Goal: Find contact information: Obtain details needed to contact an individual or organization

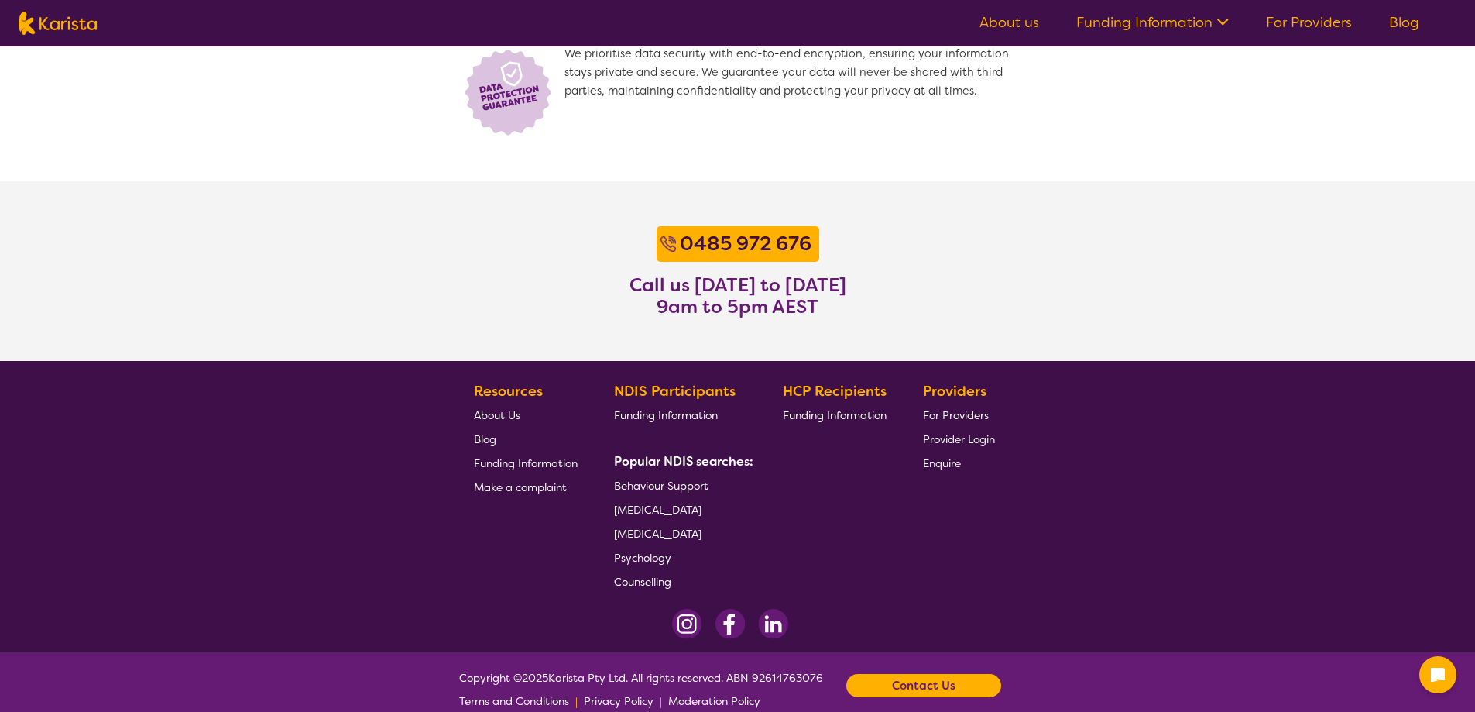
scroll to position [1135, 0]
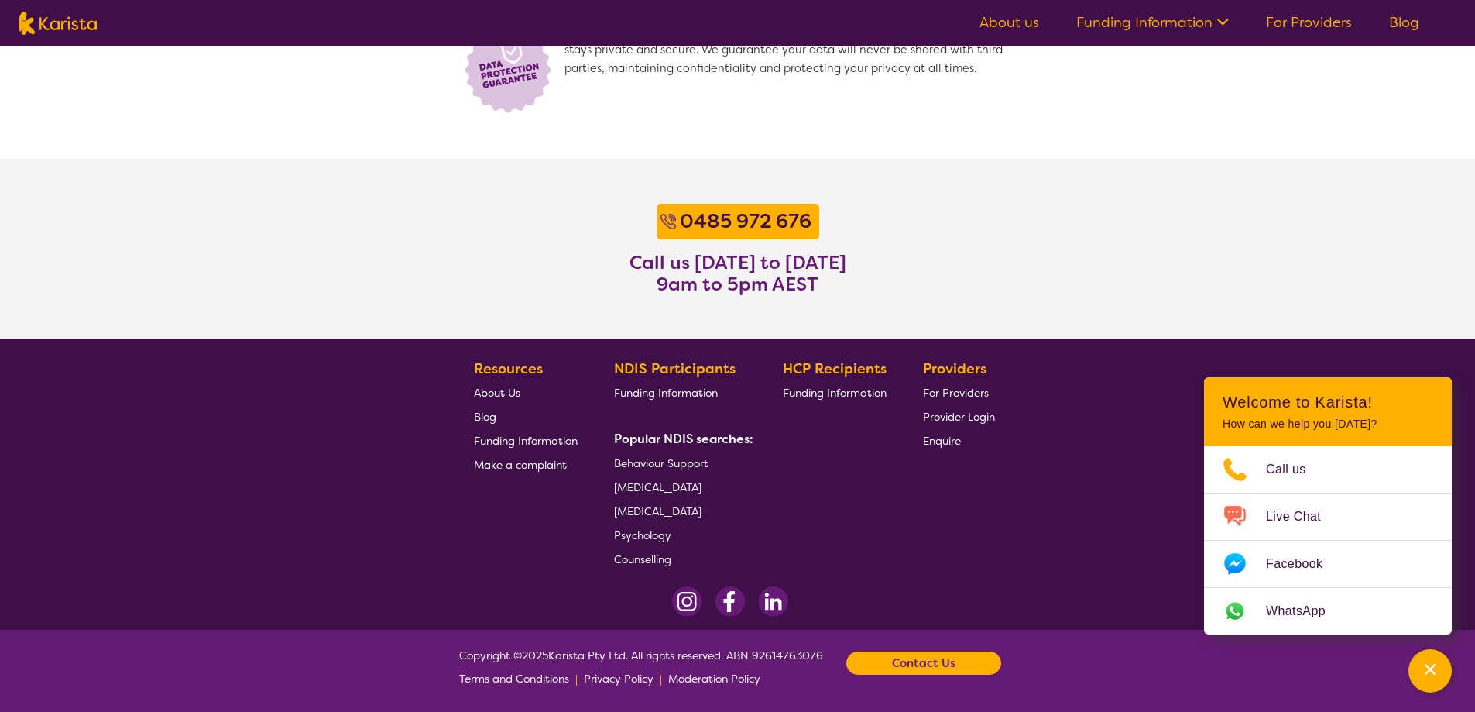
click at [625, 678] on span "Privacy Policy" at bounding box center [619, 678] width 70 height 14
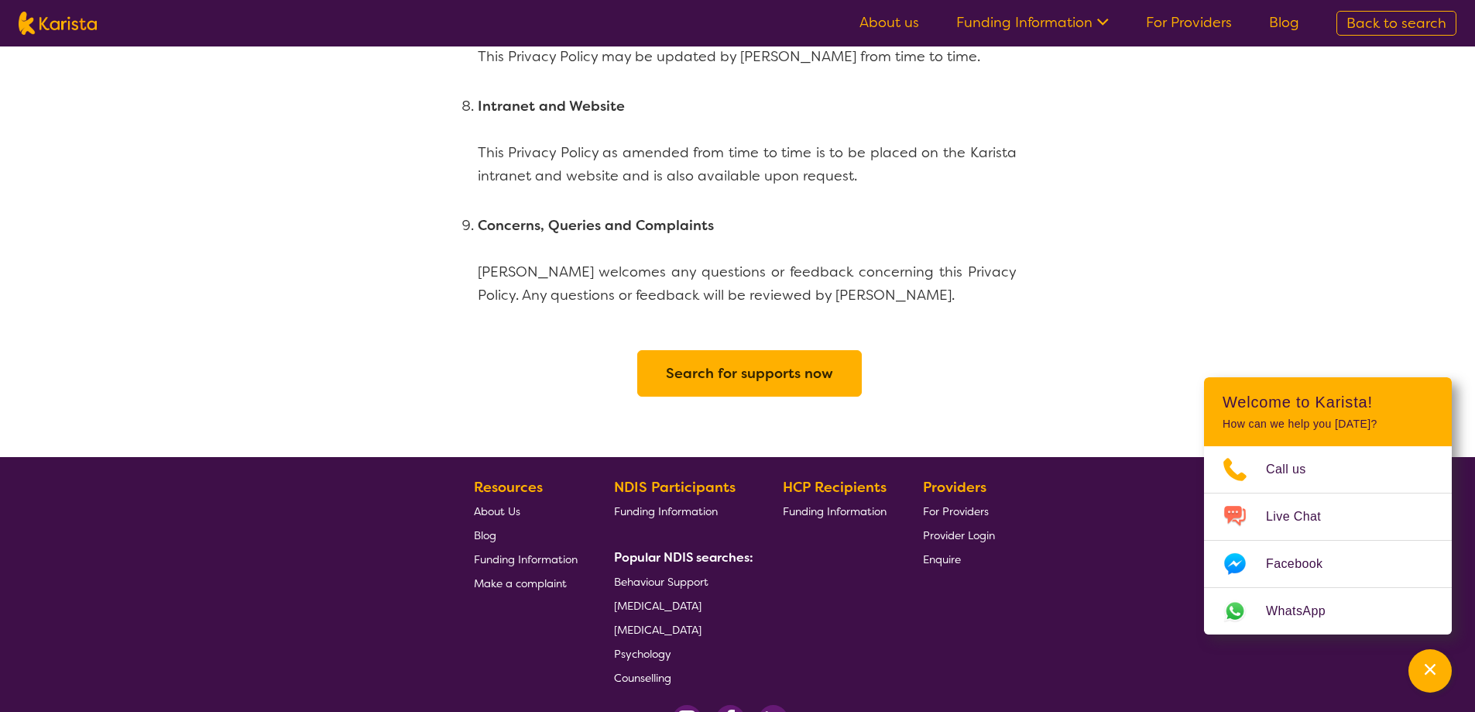
scroll to position [3725, 0]
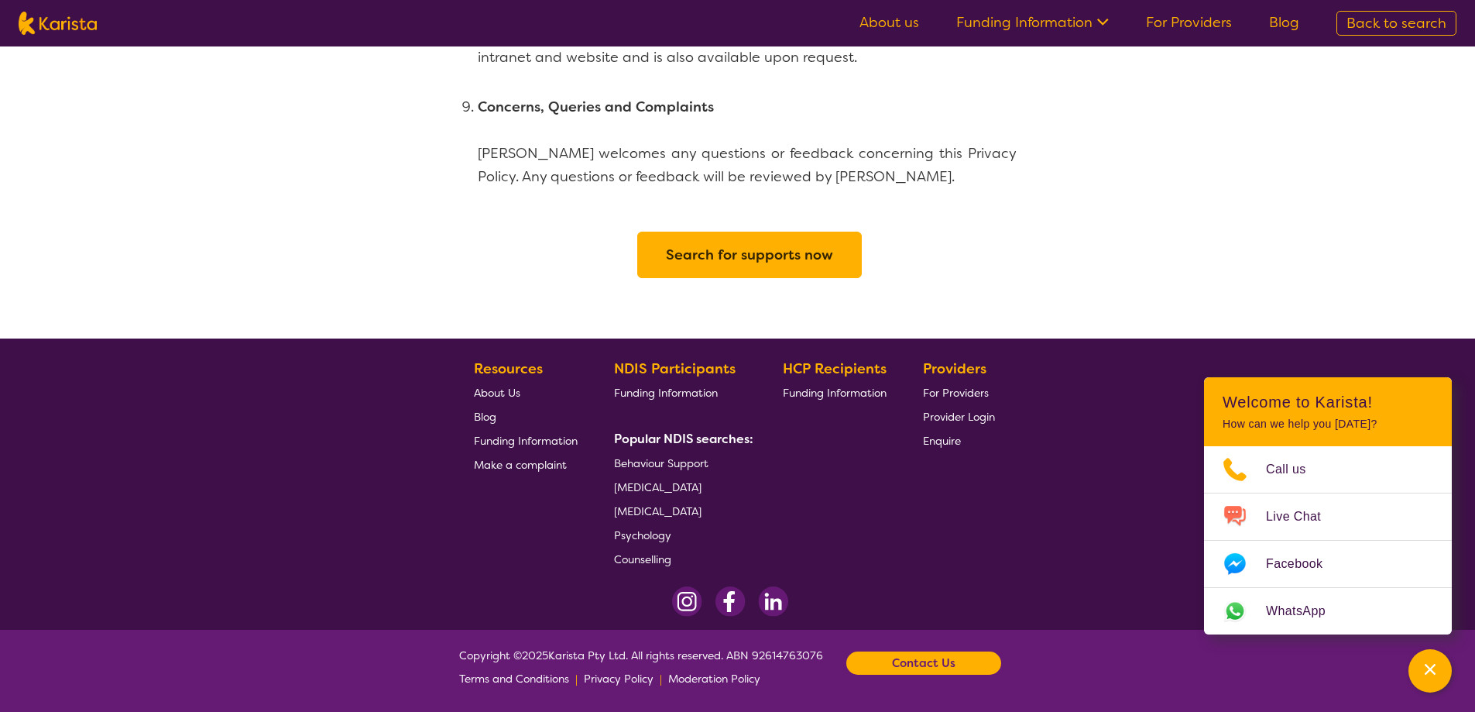
click at [539, 676] on span "Terms and Conditions" at bounding box center [514, 678] width 110 height 14
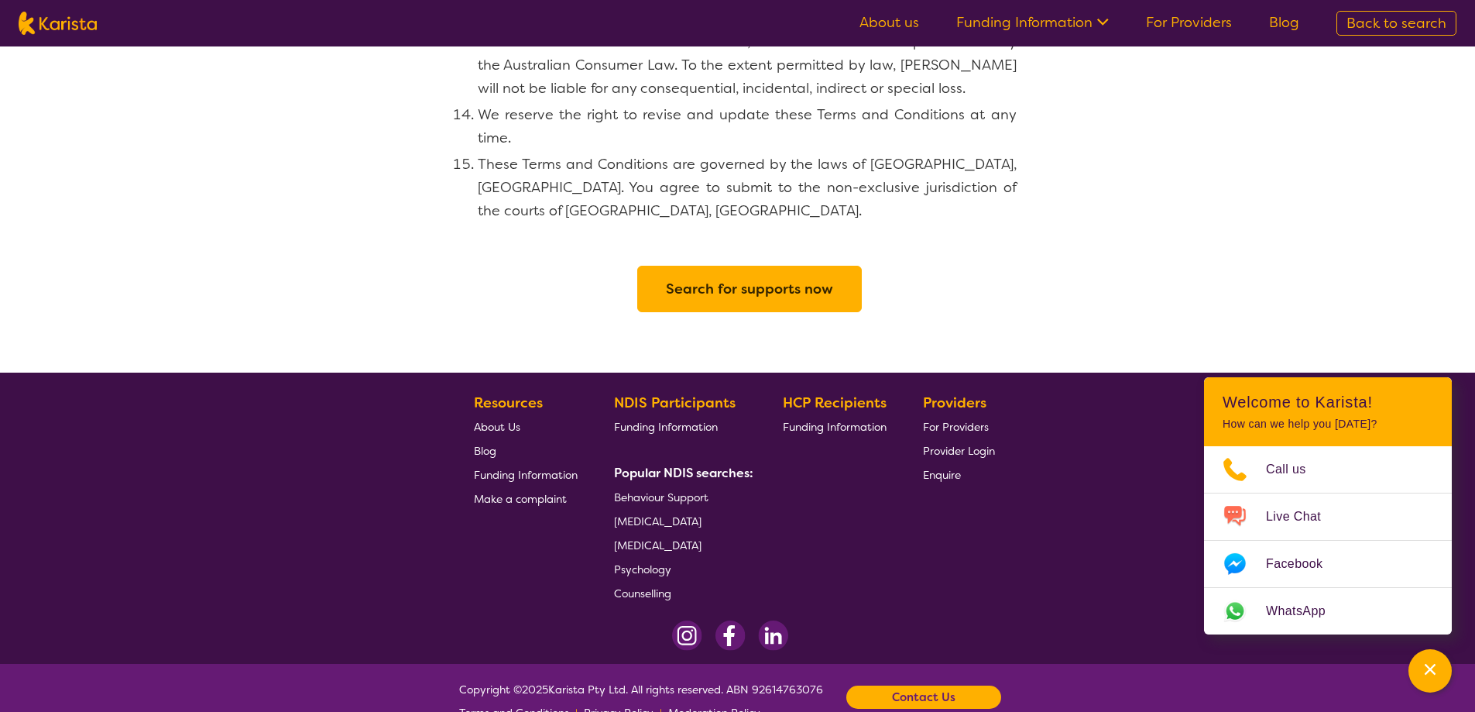
scroll to position [1722, 0]
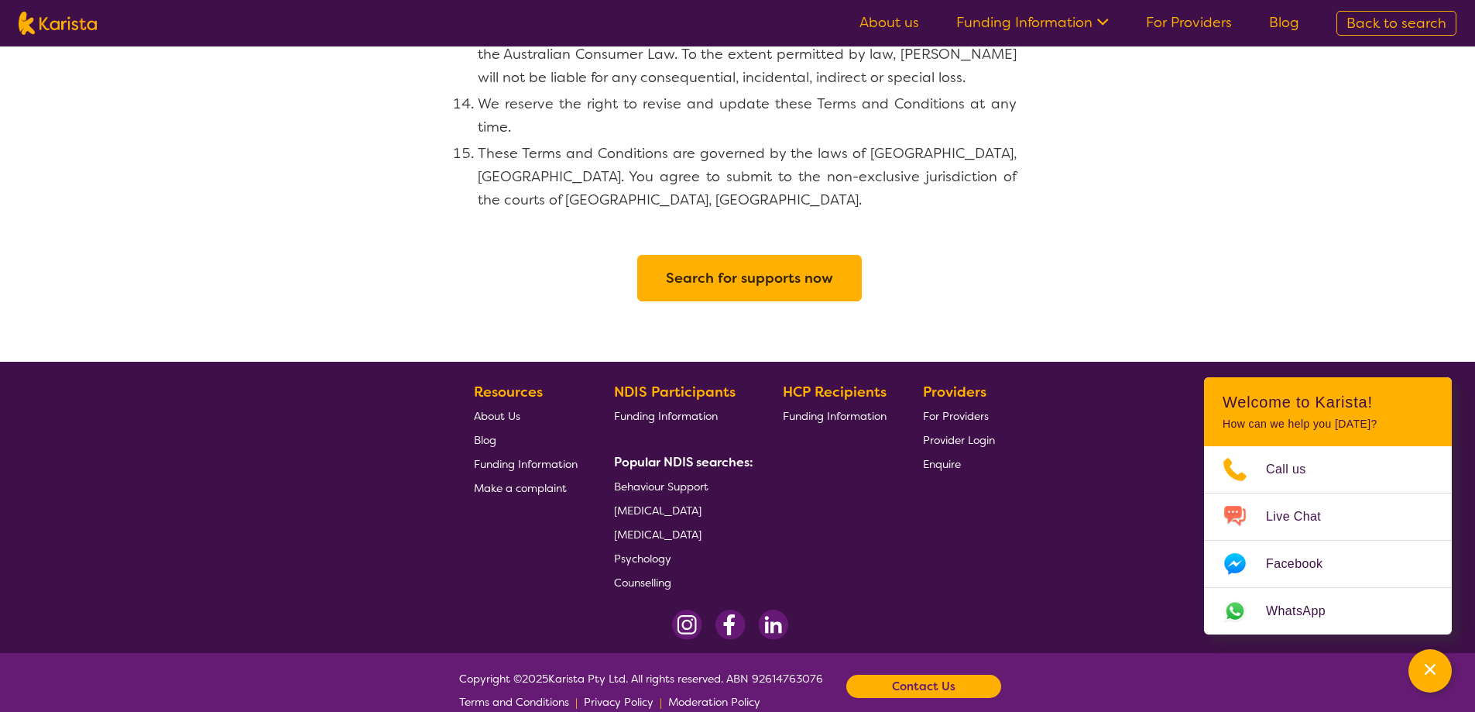
click at [894, 675] on div "Contact Us" at bounding box center [924, 686] width 155 height 23
click at [857, 613] on link "Email us" at bounding box center [846, 620] width 42 height 14
